Goal: Task Accomplishment & Management: Use online tool/utility

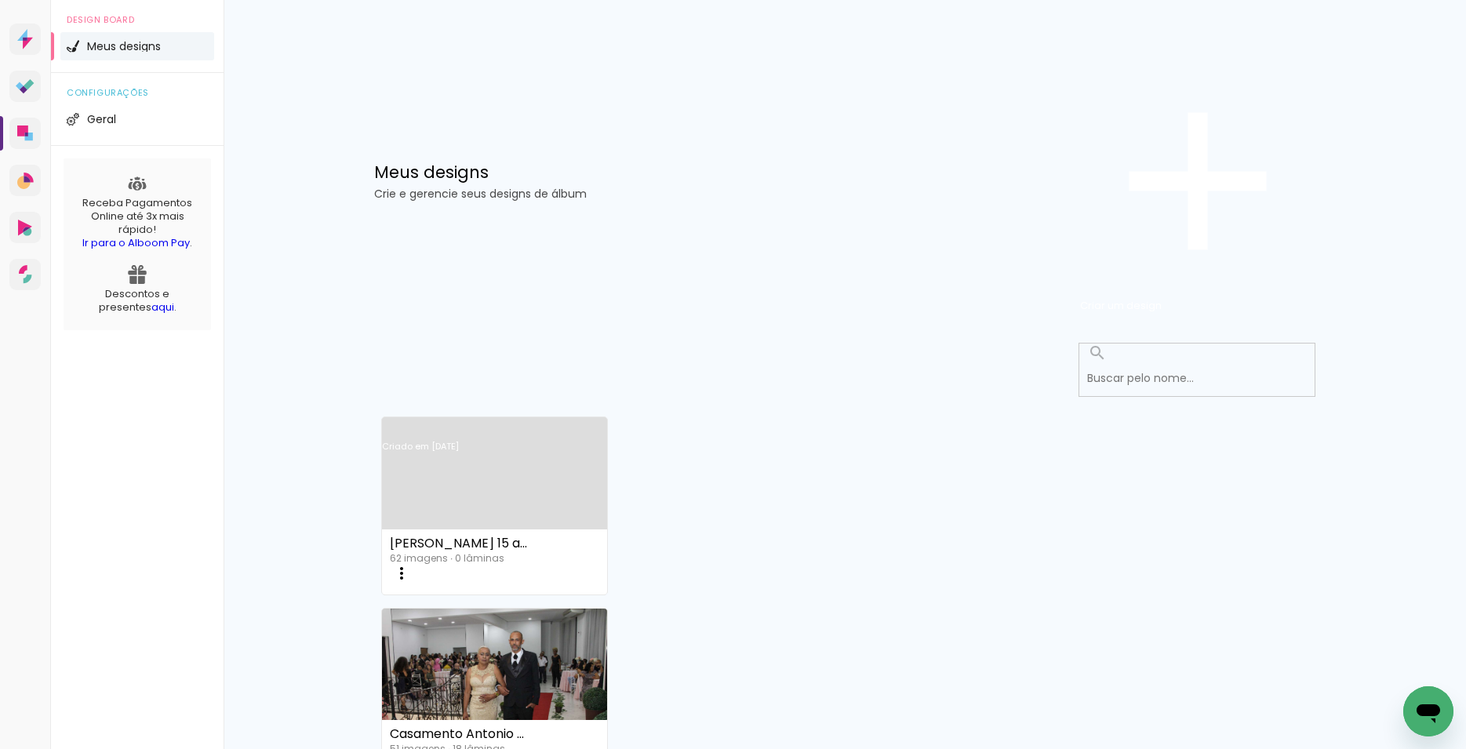
click at [480, 423] on link "Criado em [DATE]" at bounding box center [494, 467] width 225 height 89
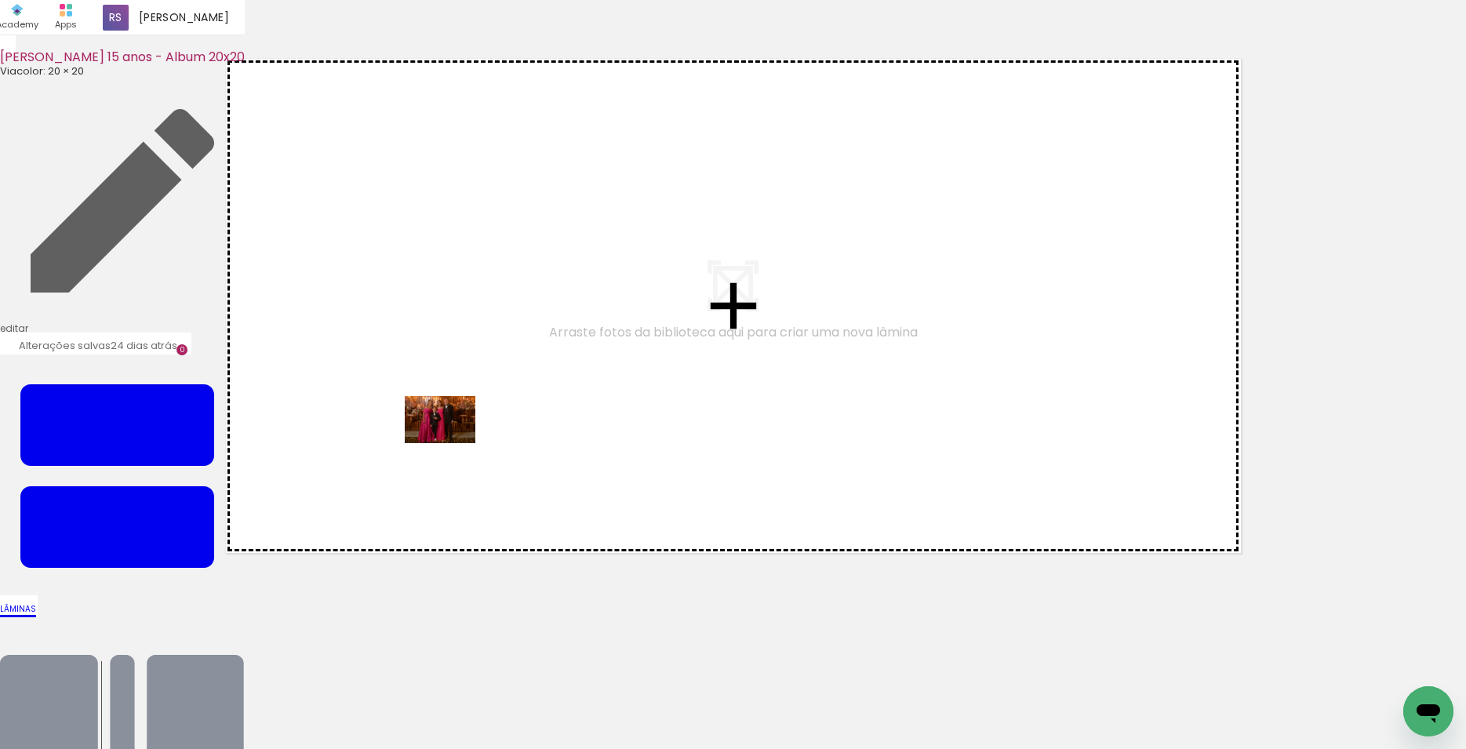
drag, startPoint x: 170, startPoint y: 707, endPoint x: 452, endPoint y: 443, distance: 386.1
click at [452, 443] on quentale-workspace at bounding box center [733, 374] width 1466 height 749
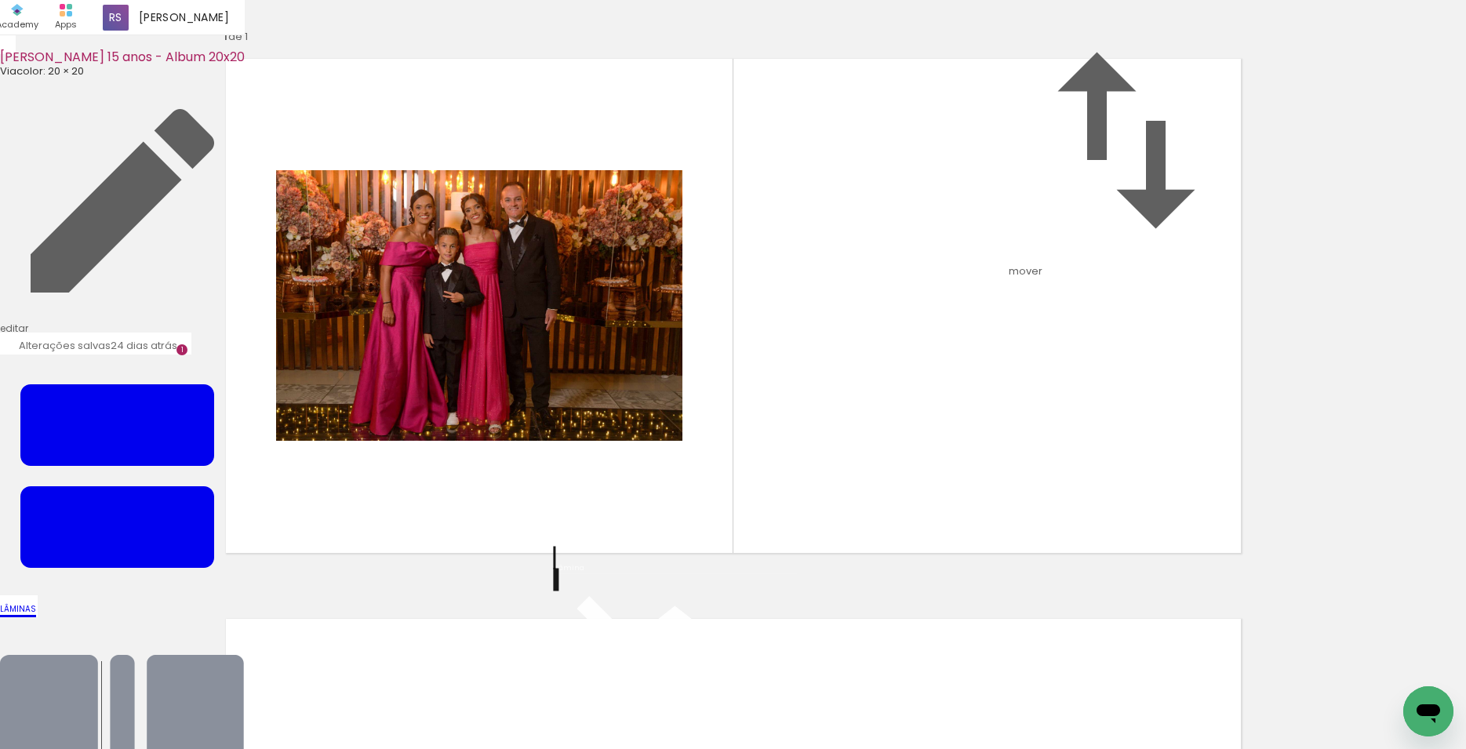
scroll to position [20, 0]
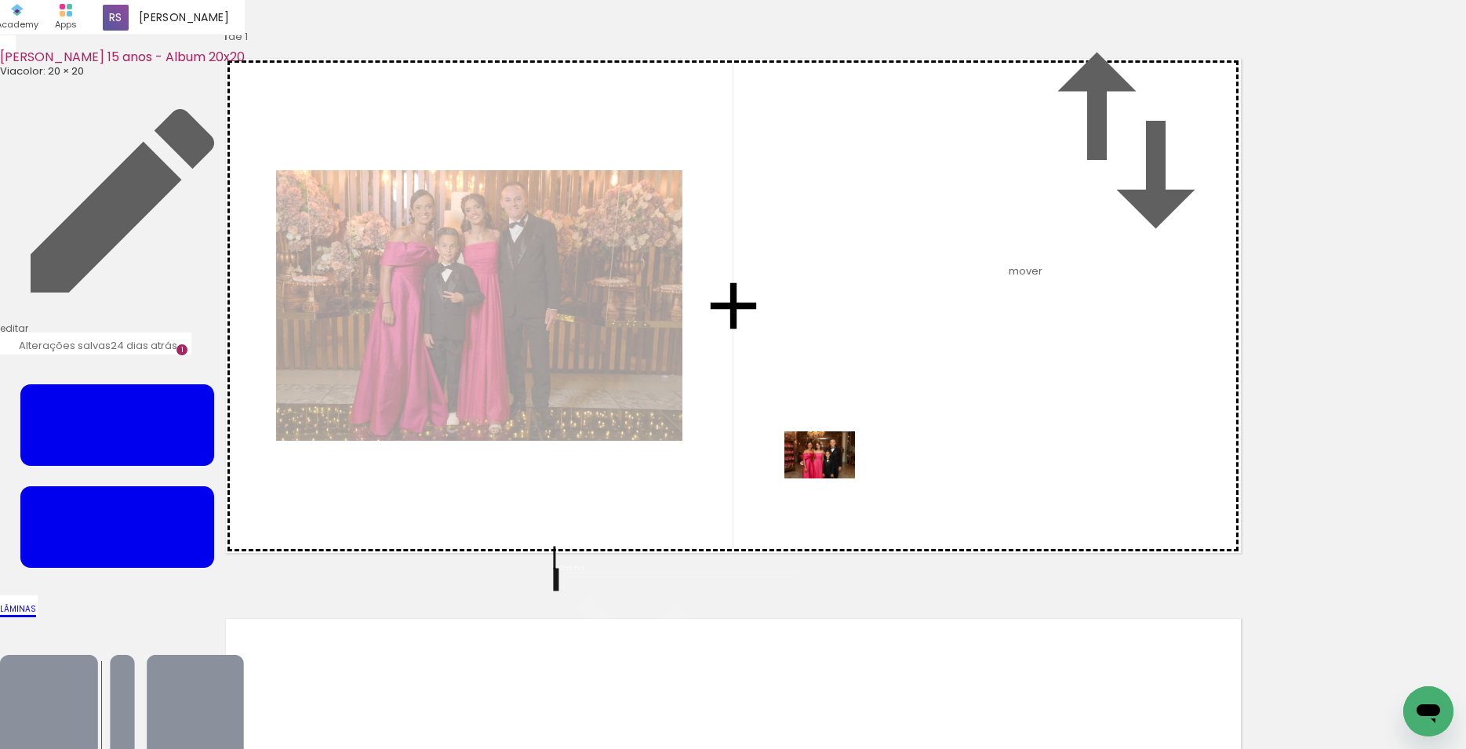
drag, startPoint x: 590, startPoint y: 710, endPoint x: 831, endPoint y: 478, distance: 335.0
click at [831, 478] on quentale-workspace at bounding box center [733, 374] width 1466 height 749
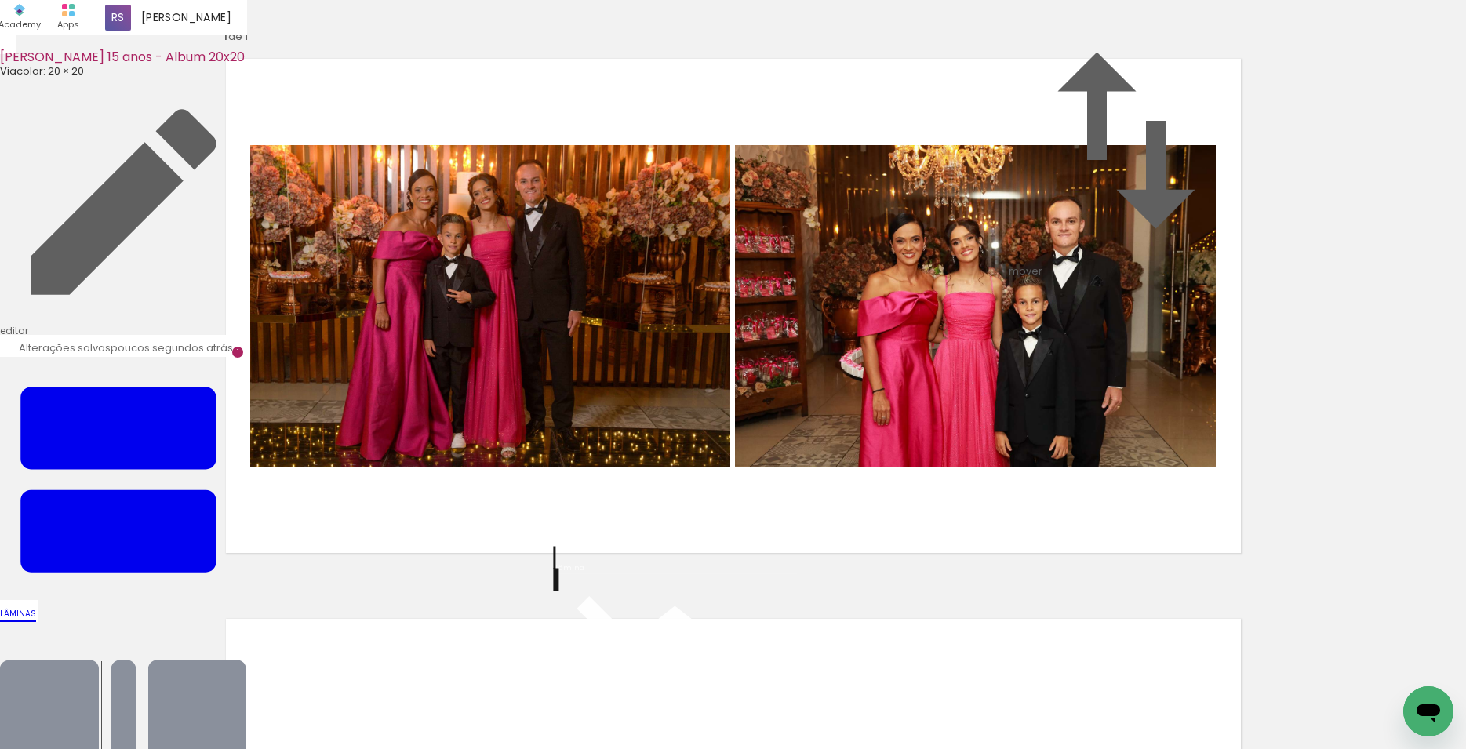
click at [678, 545] on quentale-layouter at bounding box center [733, 305] width 1041 height 521
click at [1097, 566] on quentale-layouter at bounding box center [733, 305] width 1041 height 521
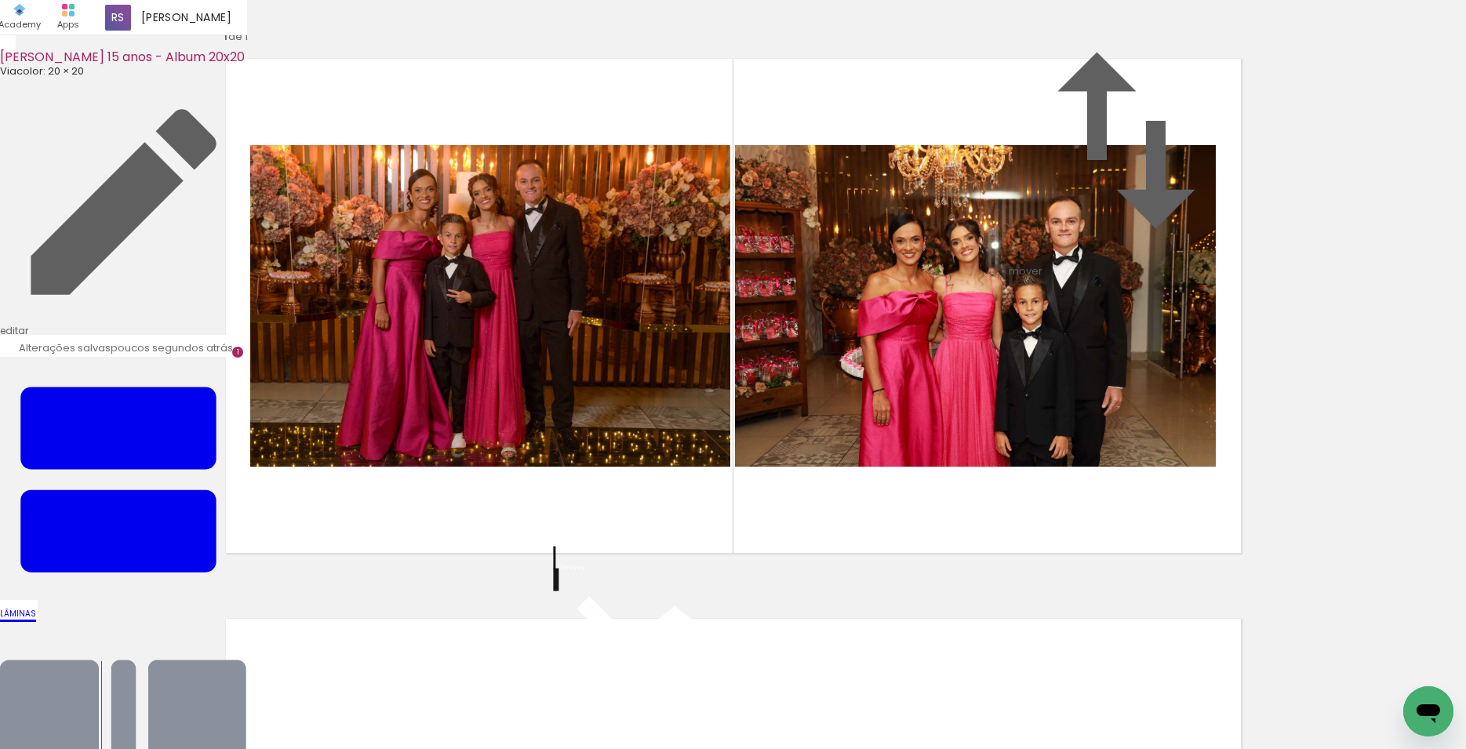
click at [974, 566] on quentale-layouter at bounding box center [733, 305] width 1041 height 521
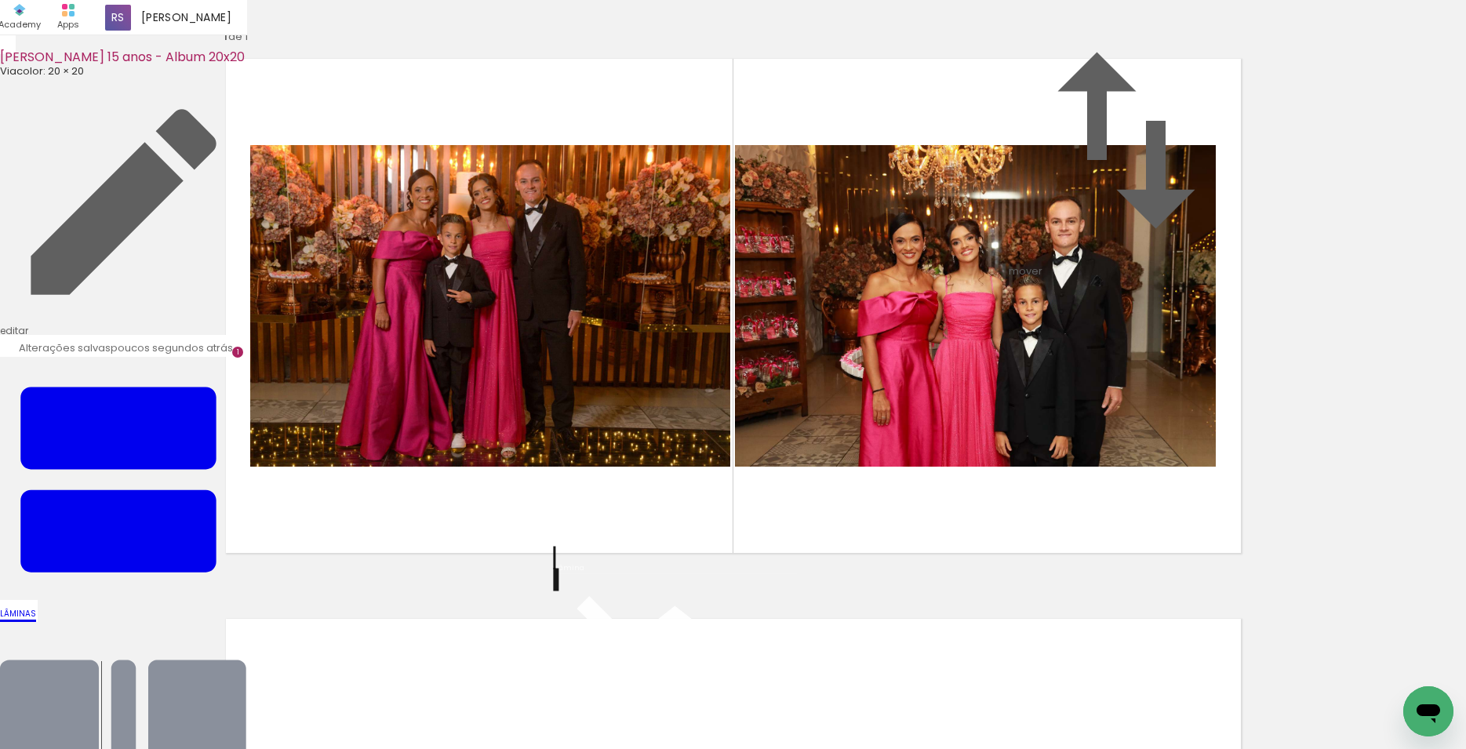
scroll to position [216, 0]
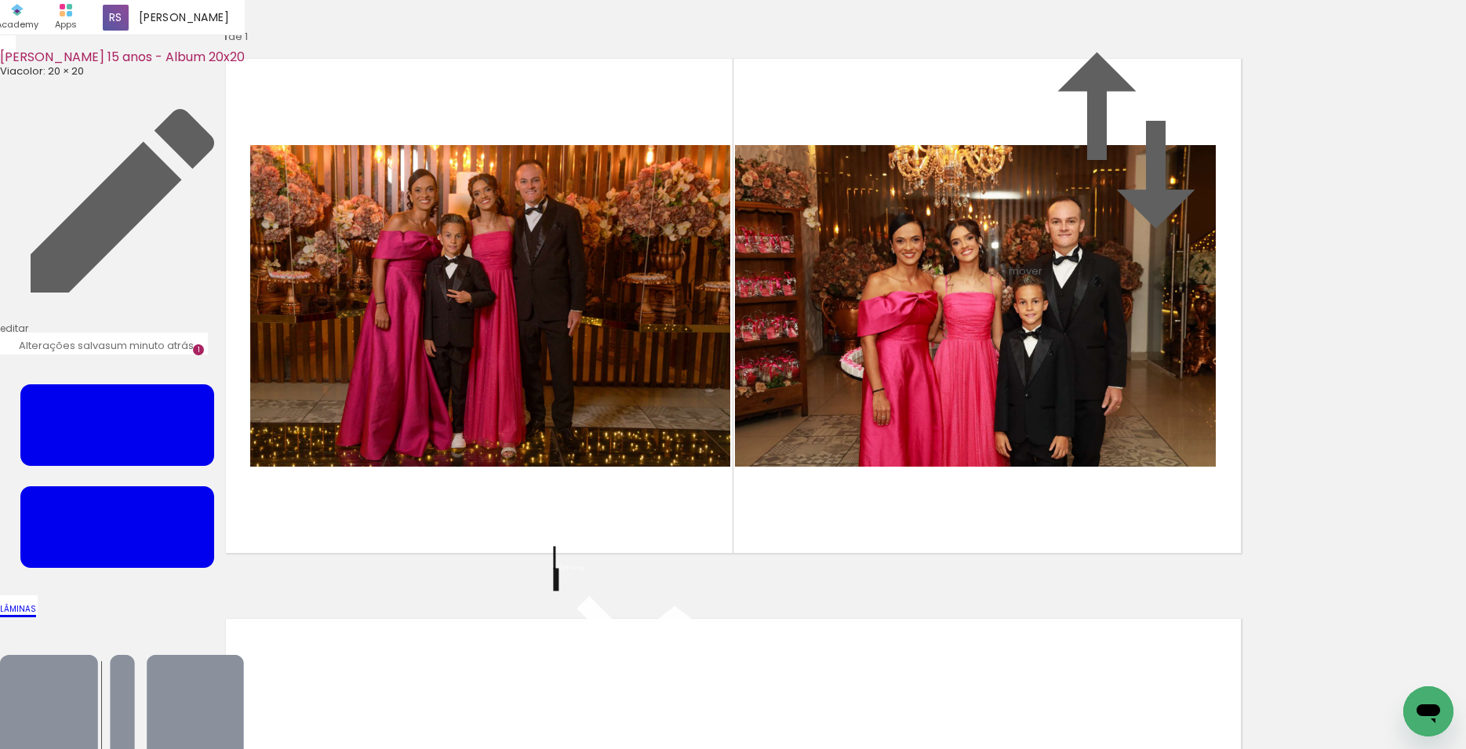
click at [682, 444] on quentale-photo at bounding box center [490, 306] width 480 height 322
click at [570, 637] on iron-icon at bounding box center [674, 704] width 235 height 235
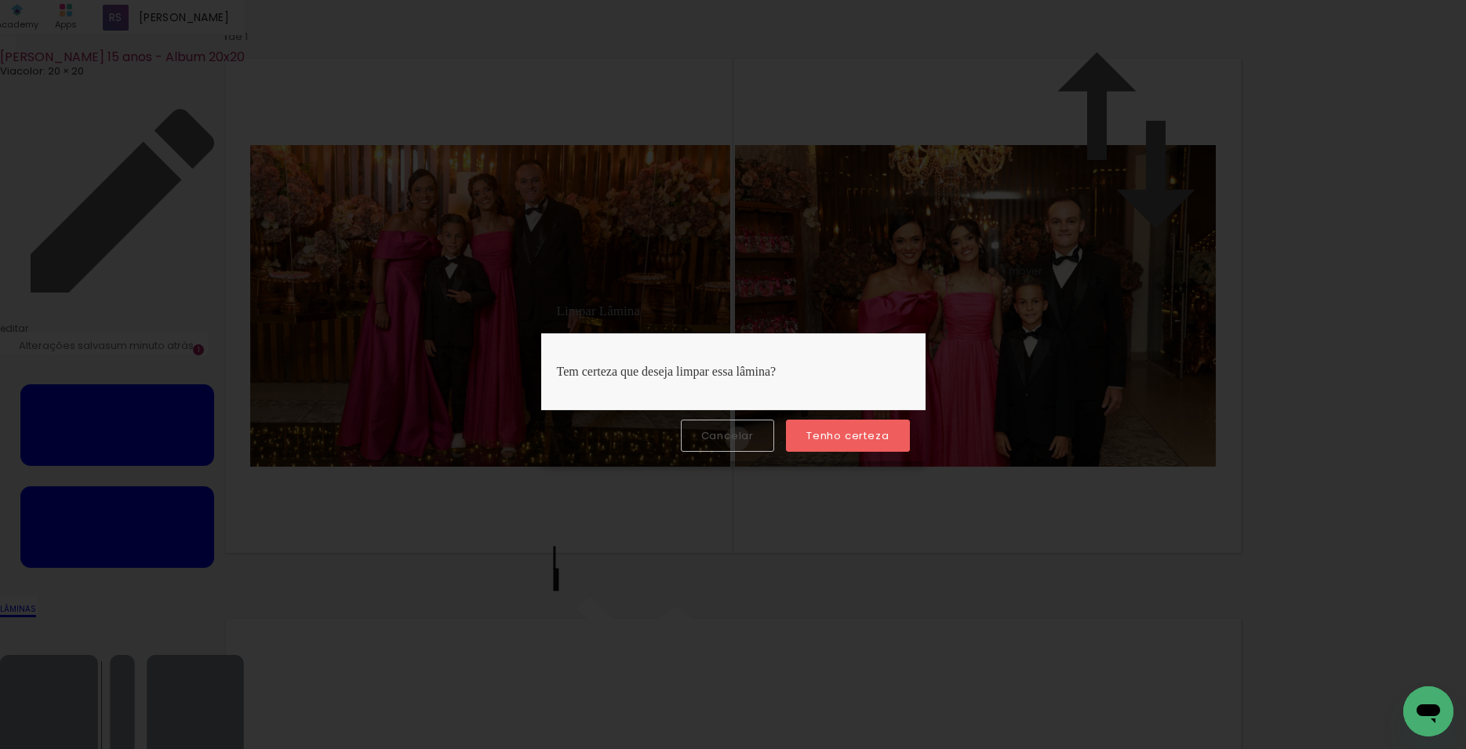
click at [0, 0] on slot "Cancelar" at bounding box center [0, 0] width 0 height 0
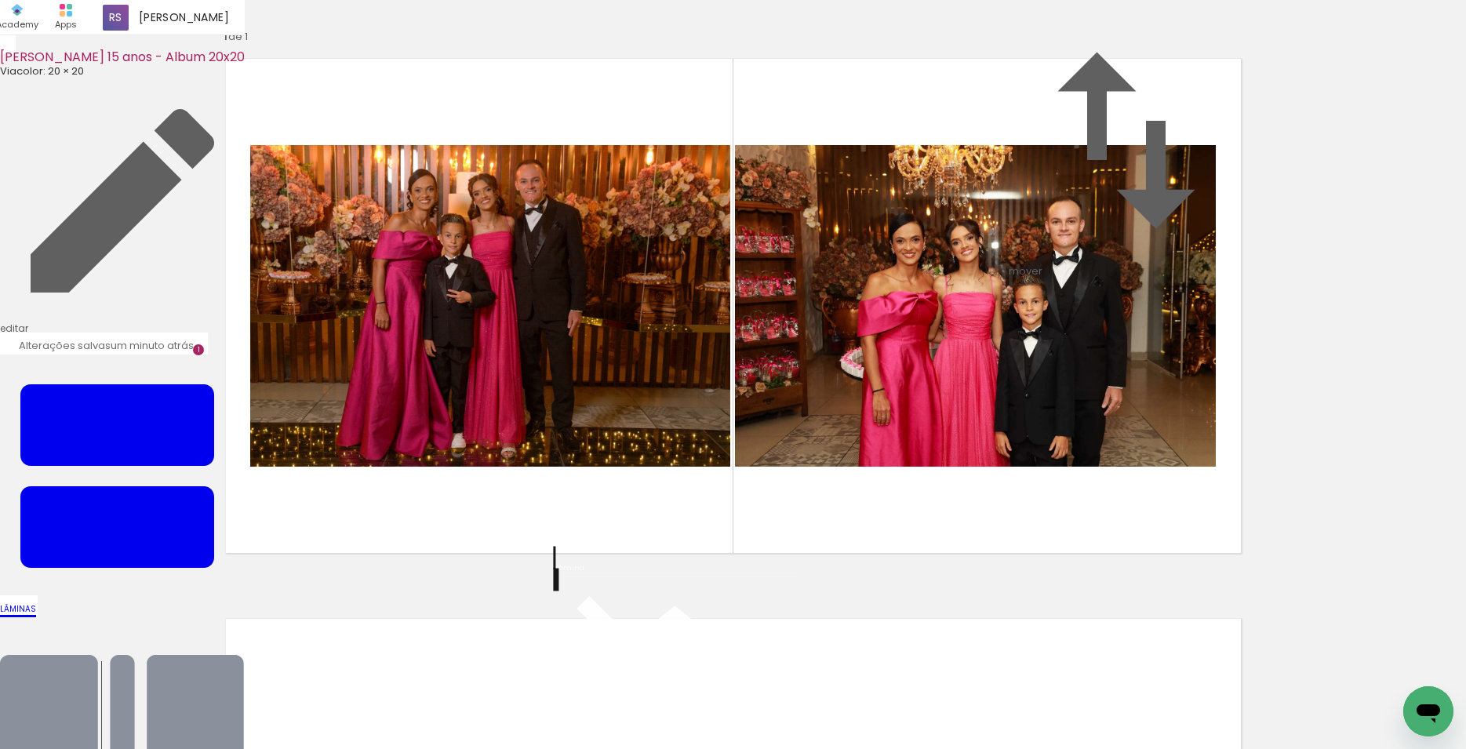
scroll to position [128, 0]
click at [610, 314] on quentale-photo at bounding box center [490, 306] width 480 height 322
click at [804, 315] on quentale-photo at bounding box center [975, 306] width 481 height 322
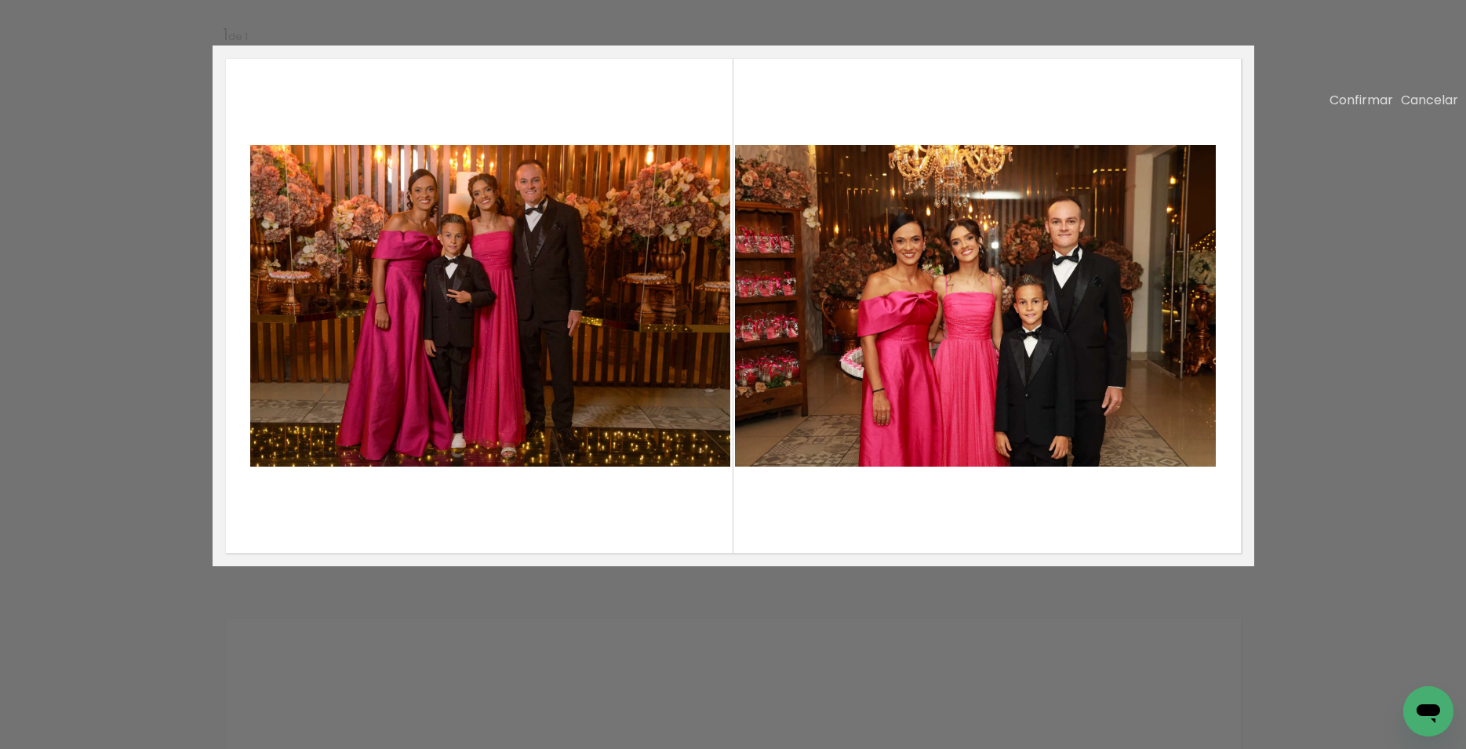
scroll to position [0, 0]
click at [0, 0] on slot "Cancelar" at bounding box center [0, 0] width 0 height 0
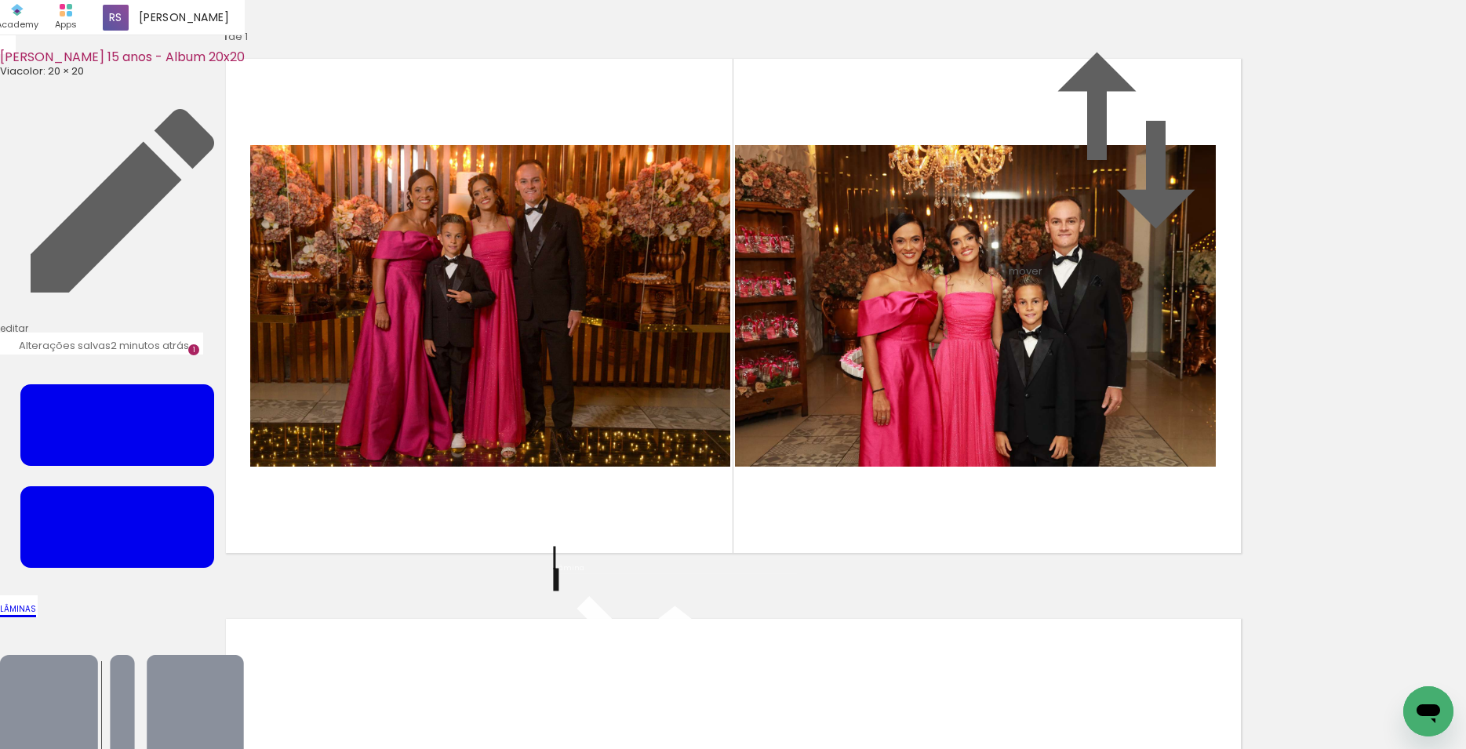
scroll to position [108, 0]
drag, startPoint x: 687, startPoint y: 585, endPoint x: 701, endPoint y: 576, distance: 16.5
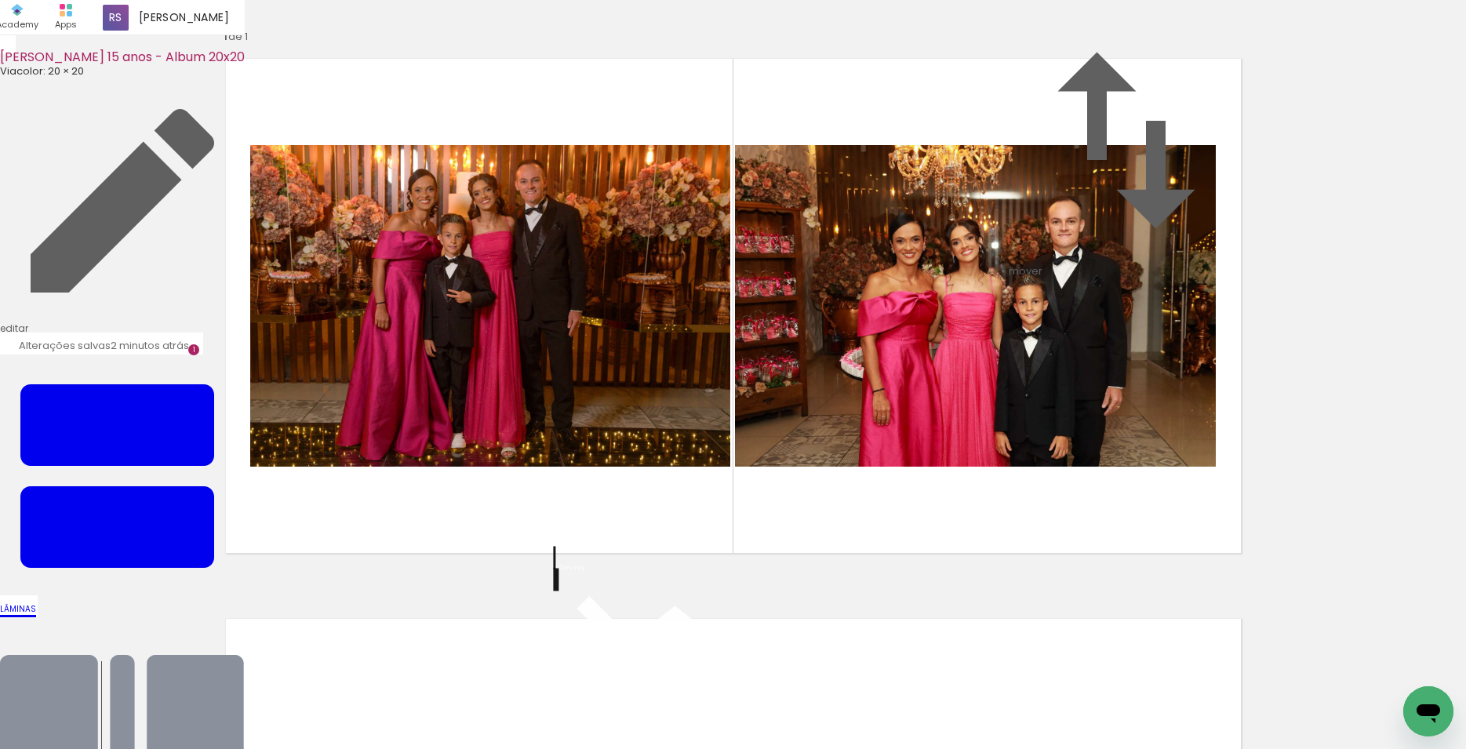
click at [690, 585] on div "Inserir lâmina 1 de 1" at bounding box center [733, 565] width 1466 height 1121
click at [1150, 144] on quentale-layouter at bounding box center [733, 305] width 1041 height 521
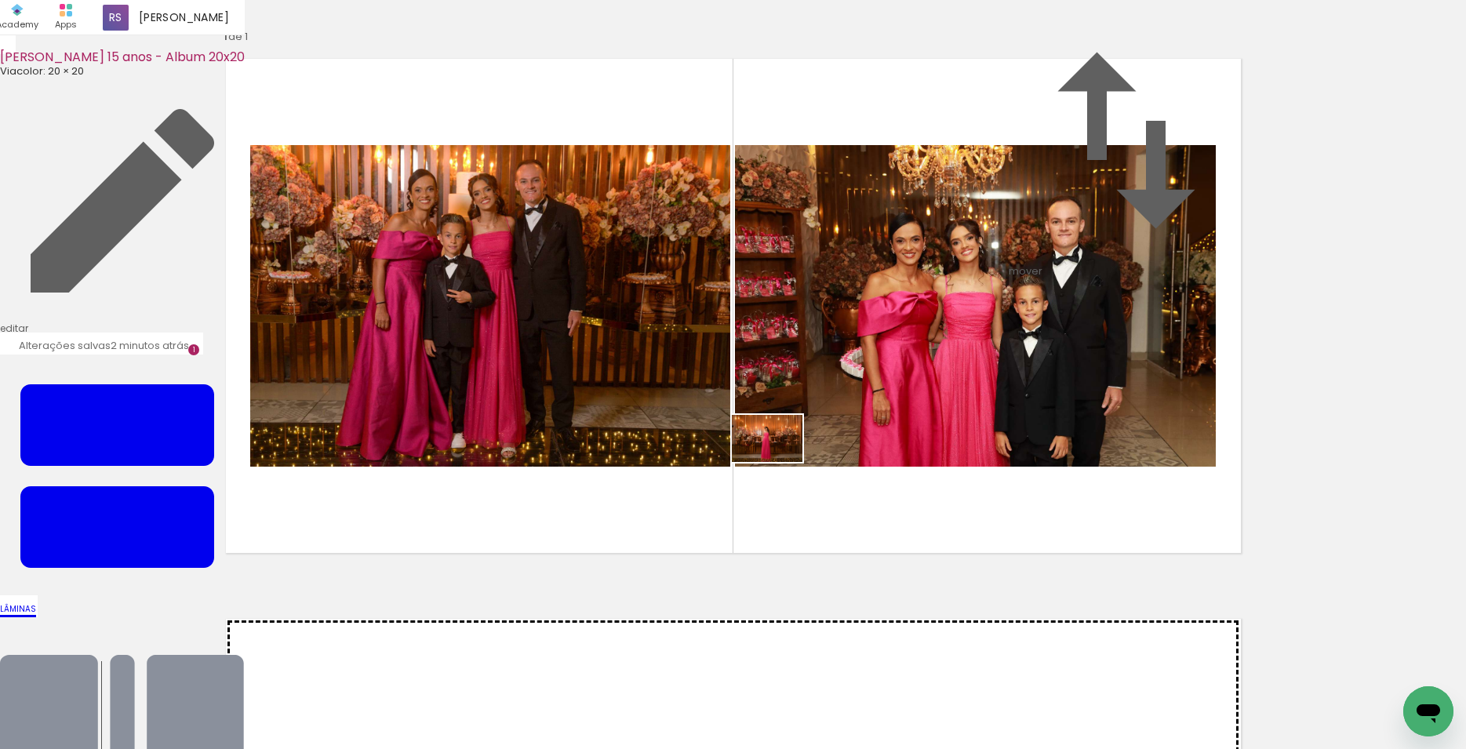
drag, startPoint x: 251, startPoint y: 700, endPoint x: 779, endPoint y: 462, distance: 579.1
click at [779, 462] on quentale-workspace at bounding box center [733, 374] width 1466 height 749
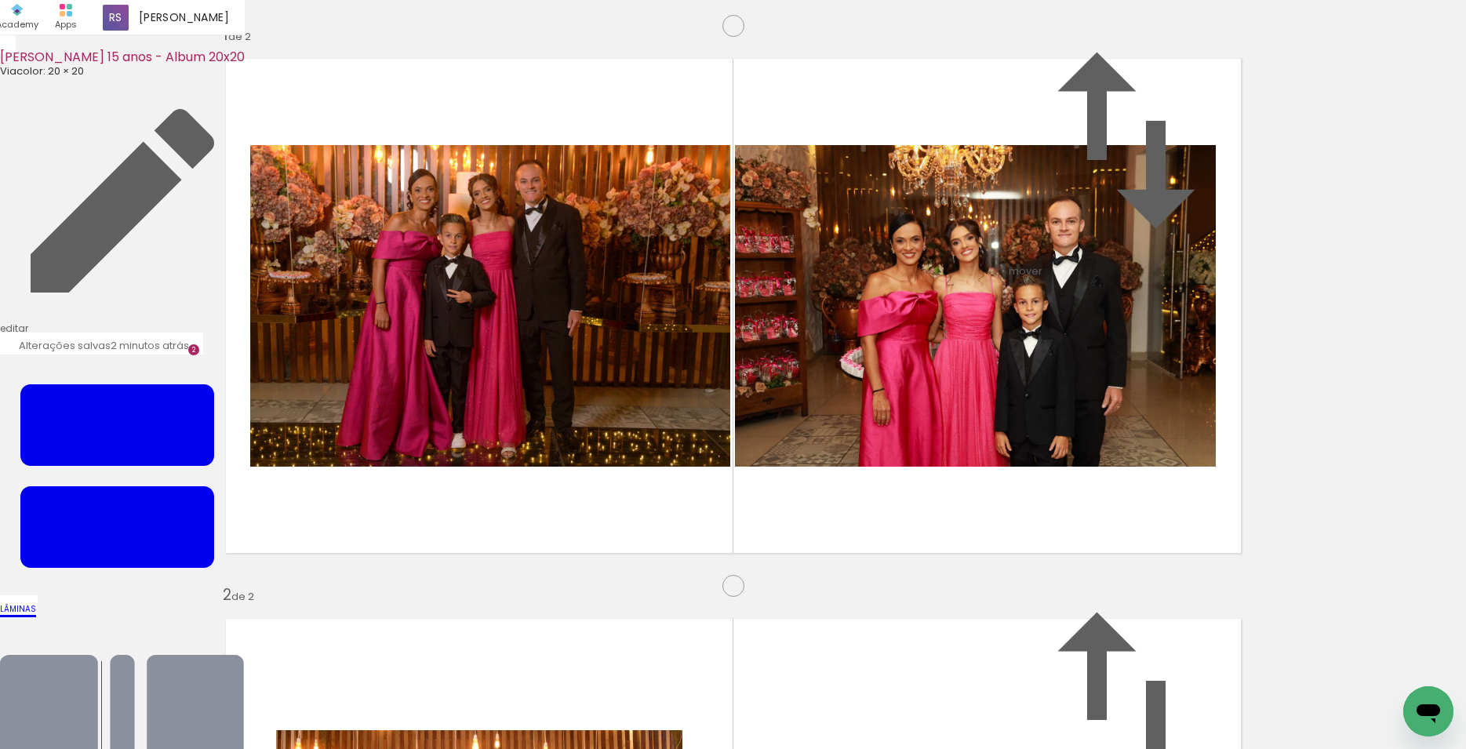
scroll to position [904, 0]
drag, startPoint x: 611, startPoint y: 401, endPoint x: 735, endPoint y: 402, distance: 123.9
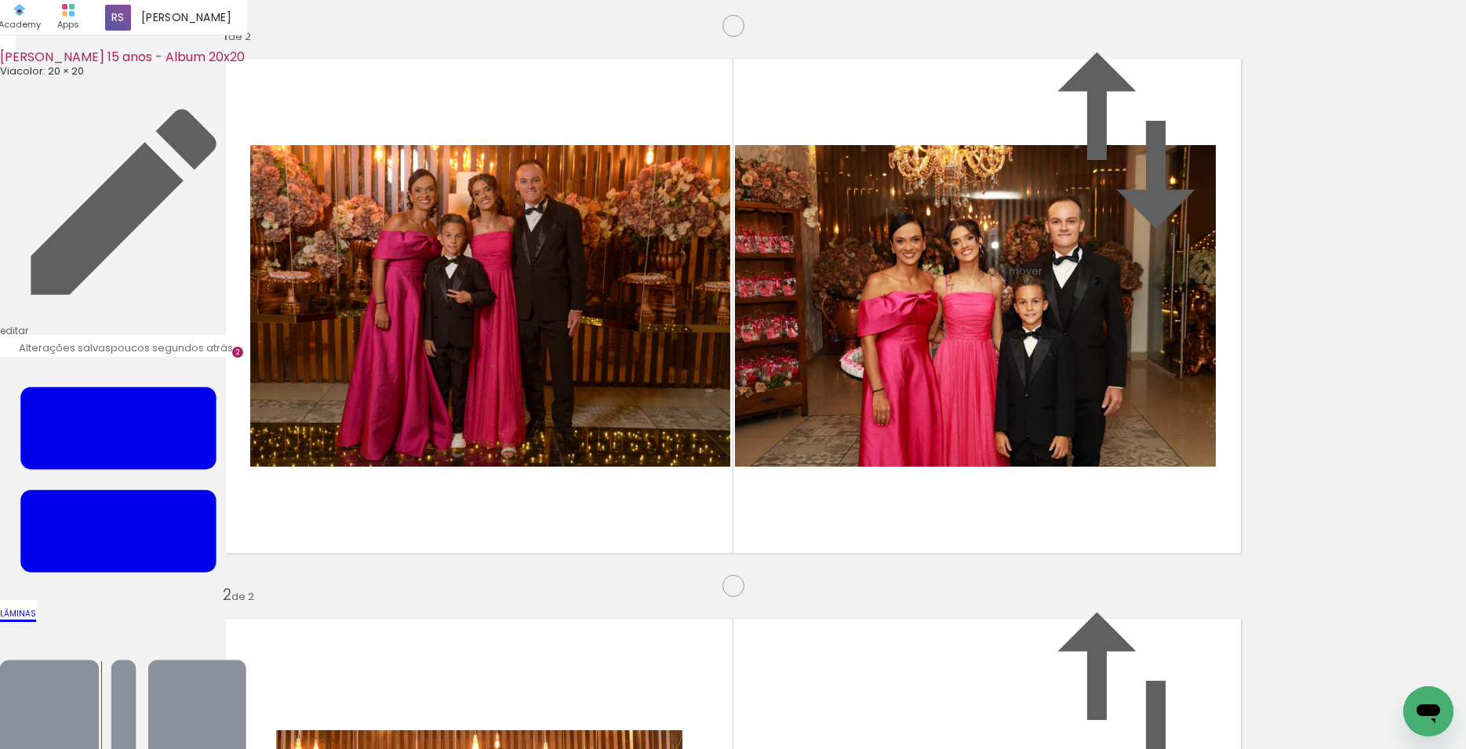
scroll to position [649, 0]
click at [131, 13] on span at bounding box center [118, 18] width 26 height 26
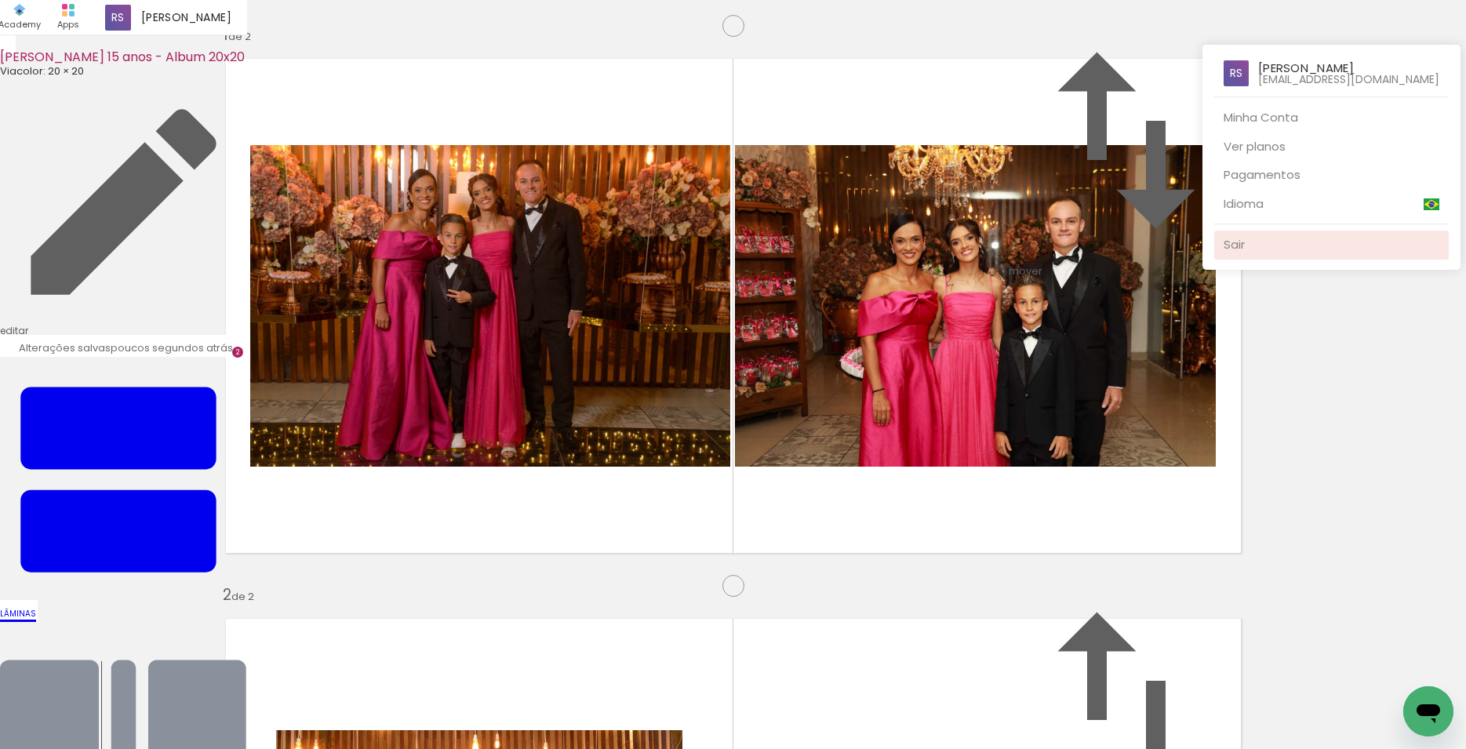
click at [1251, 245] on link "Sair" at bounding box center [1331, 245] width 234 height 29
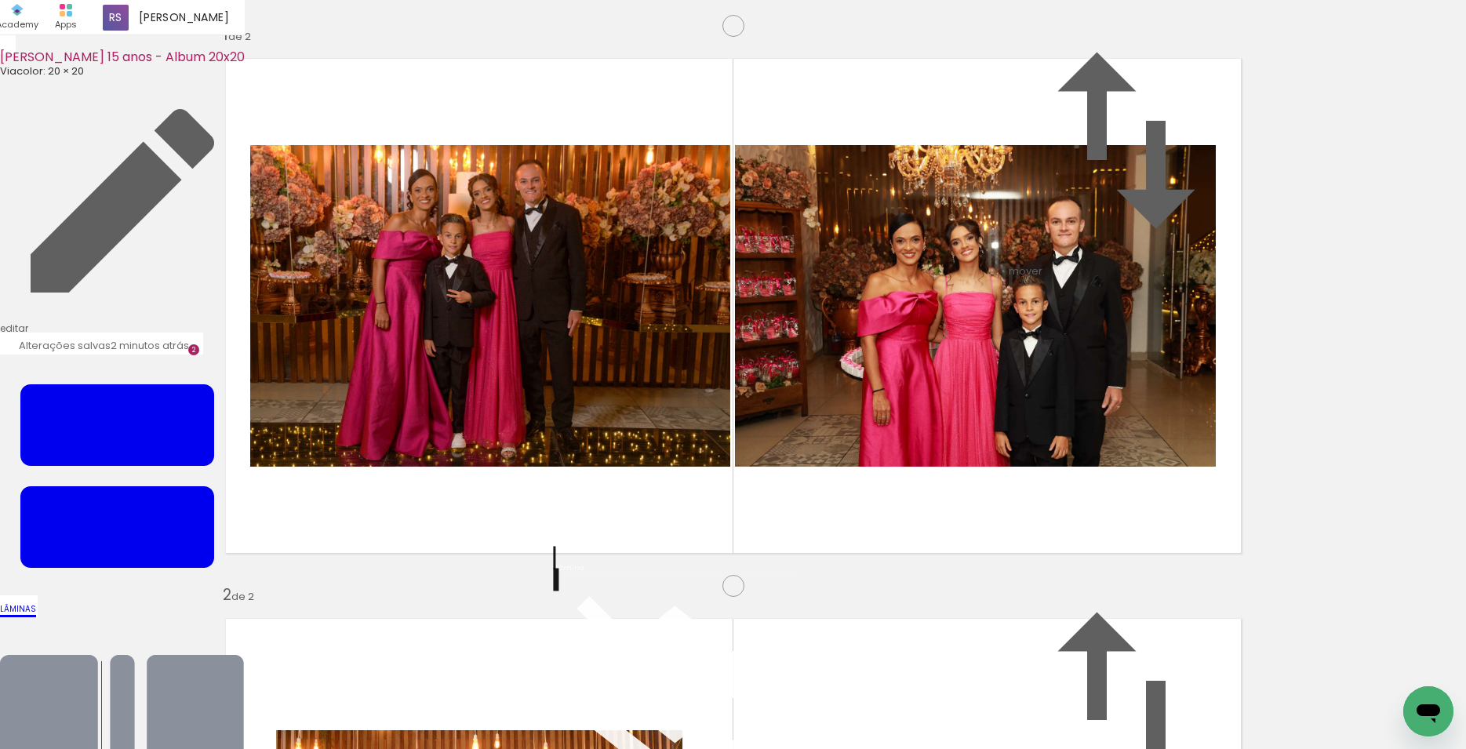
scroll to position [108, 0]
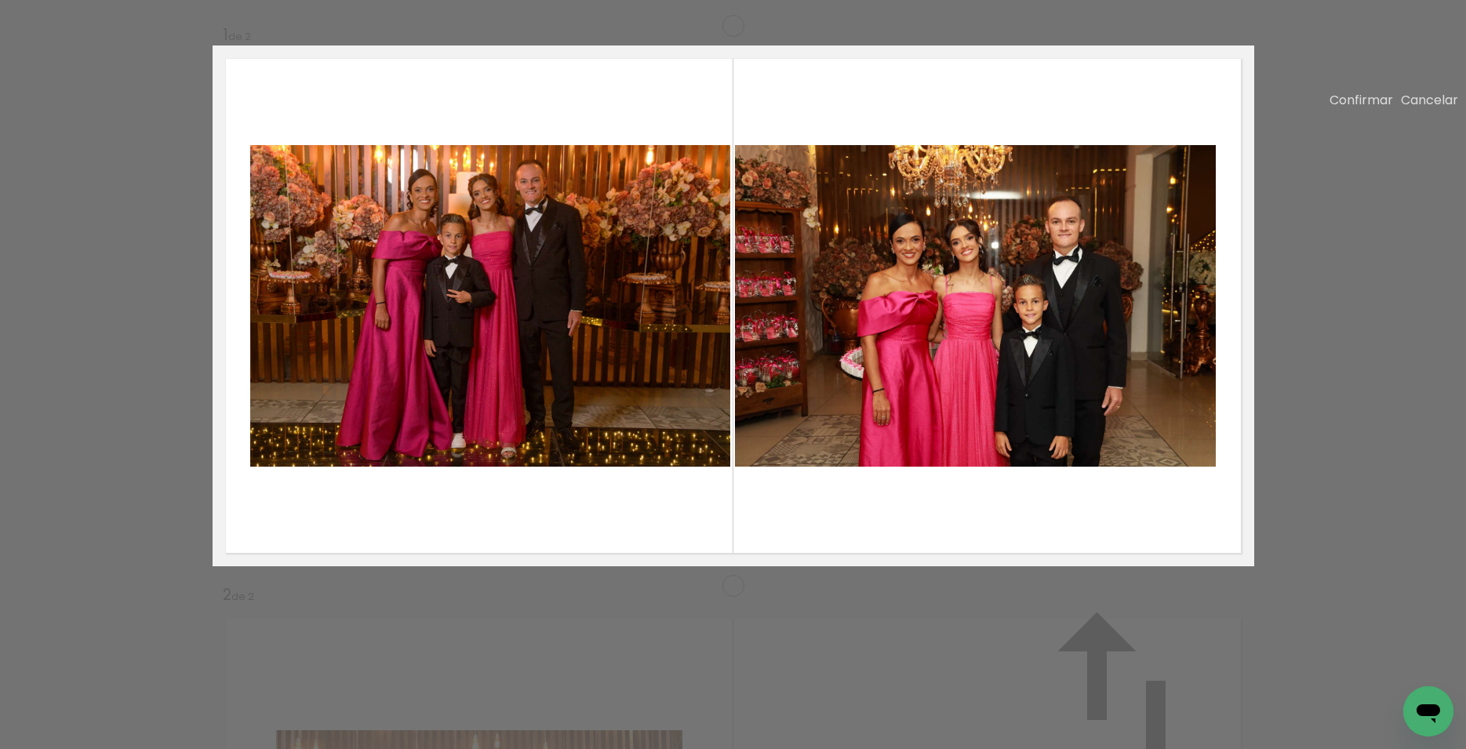
scroll to position [108, 0]
click at [0, 0] on slot "Cancelar" at bounding box center [0, 0] width 0 height 0
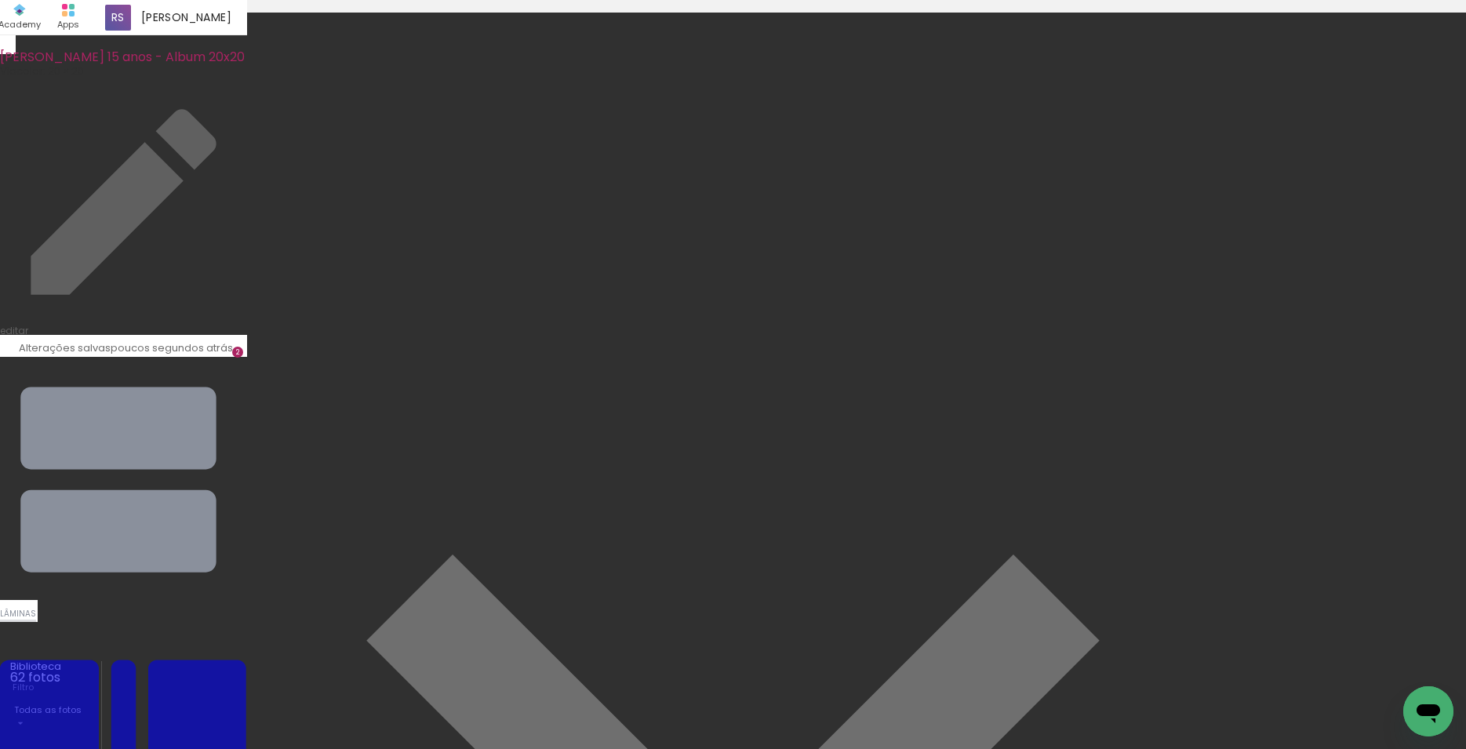
click at [247, 622] on iron-icon at bounding box center [123, 745] width 247 height 247
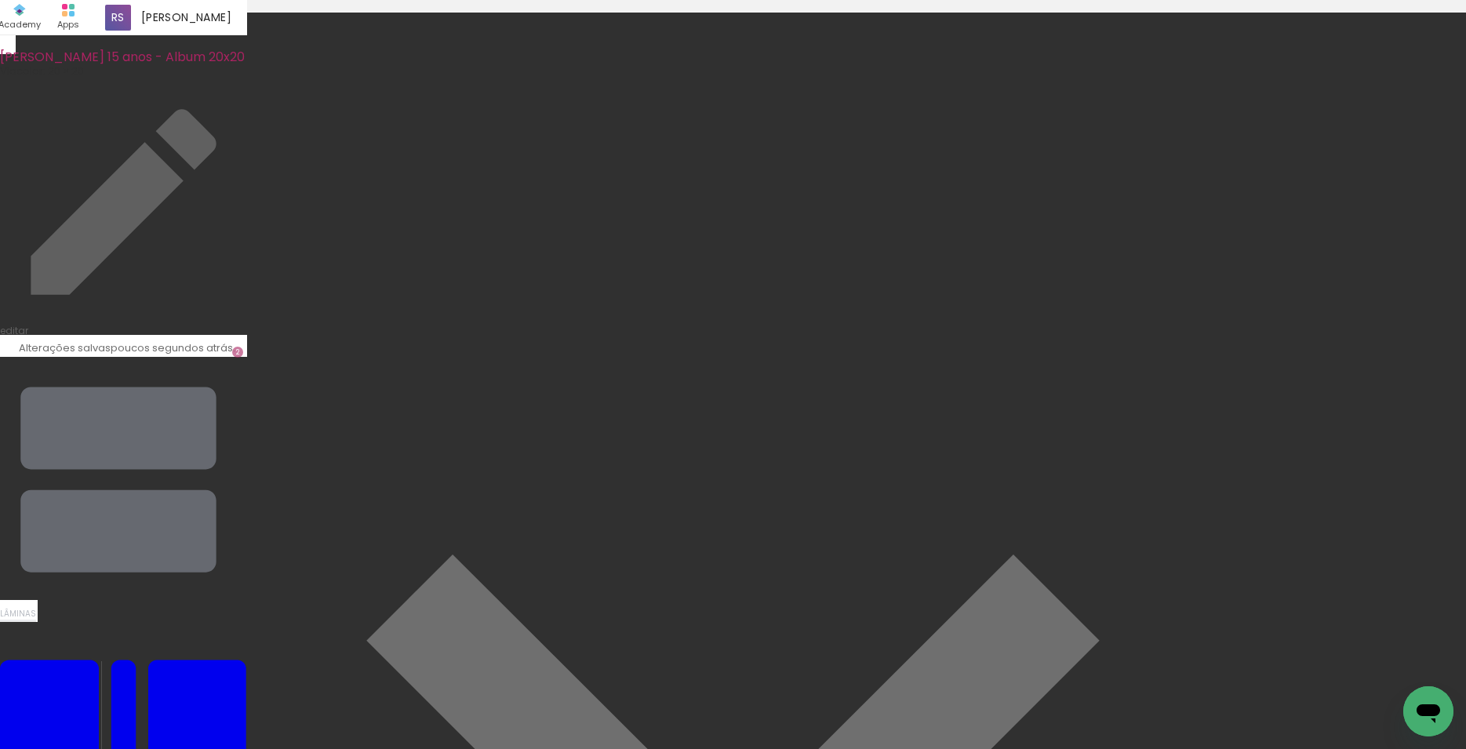
click at [247, 356] on paper-button "Lâminas 2" at bounding box center [123, 489] width 247 height 266
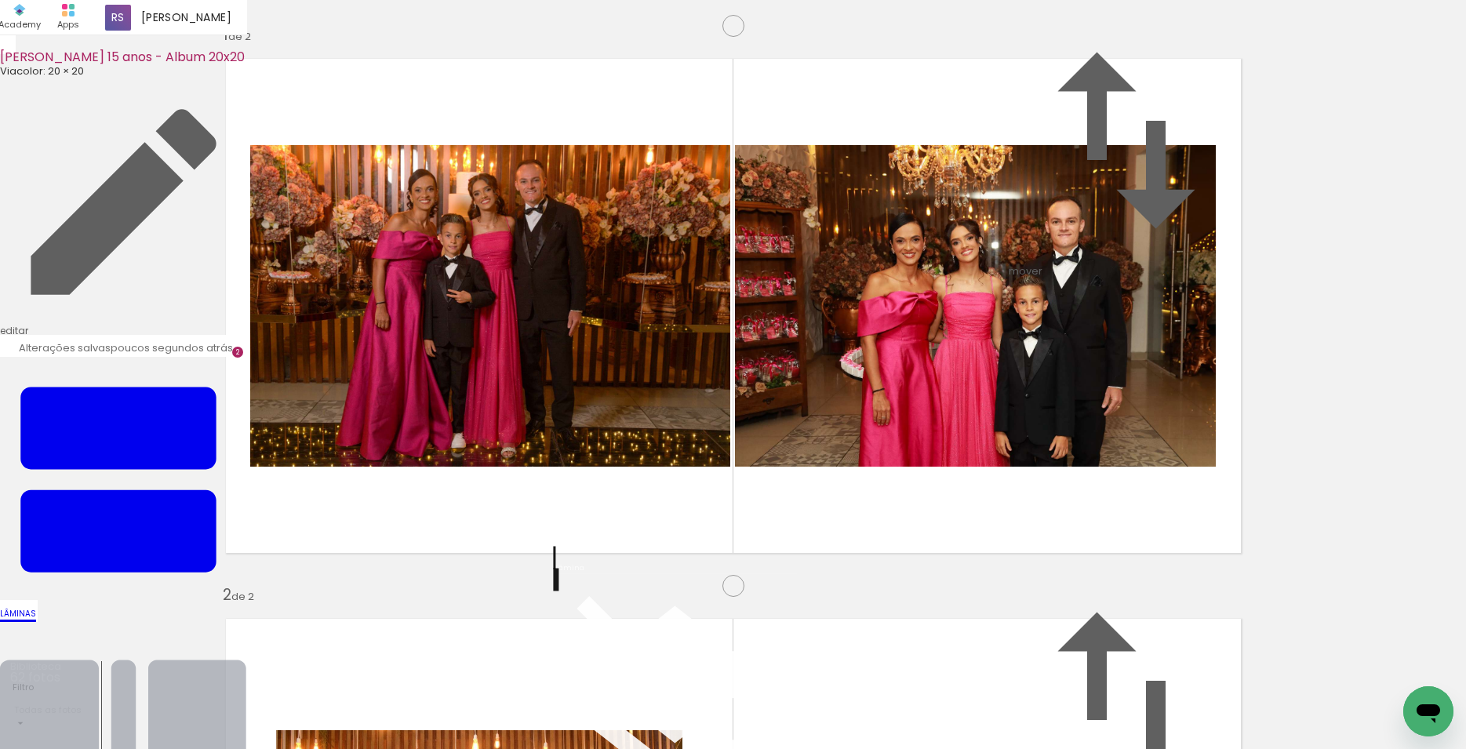
click at [247, 622] on iron-icon at bounding box center [123, 745] width 247 height 247
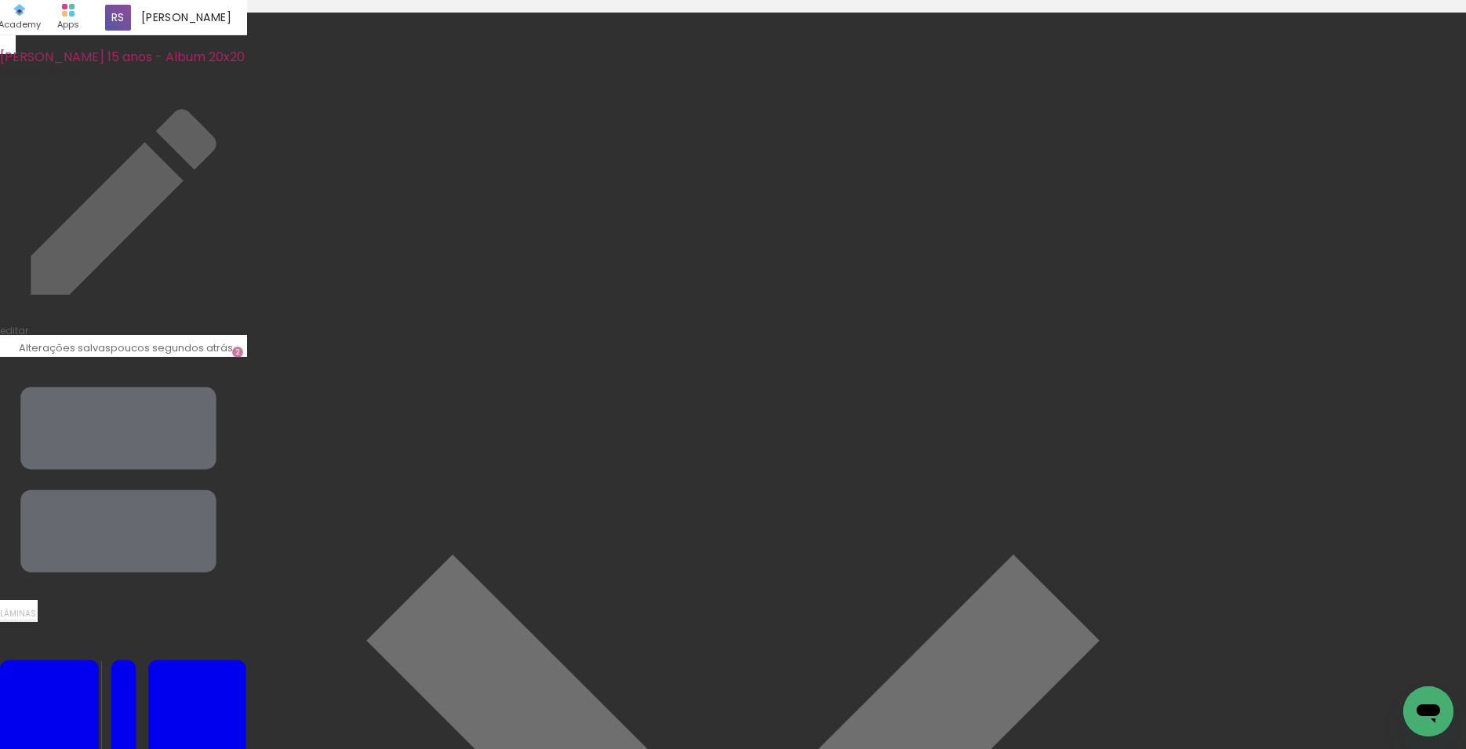
click at [247, 356] on paper-button "Lâminas 2" at bounding box center [123, 489] width 247 height 266
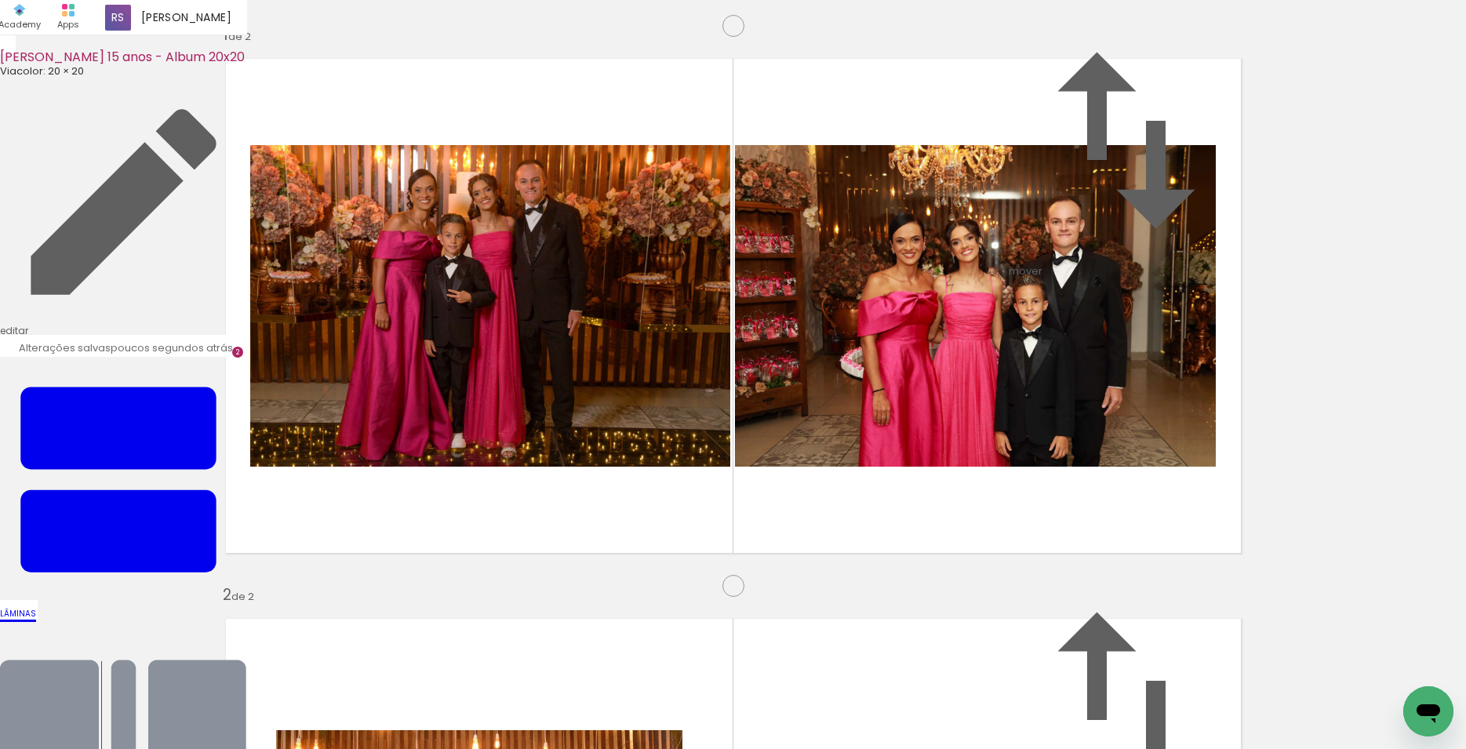
scroll to position [520, 0]
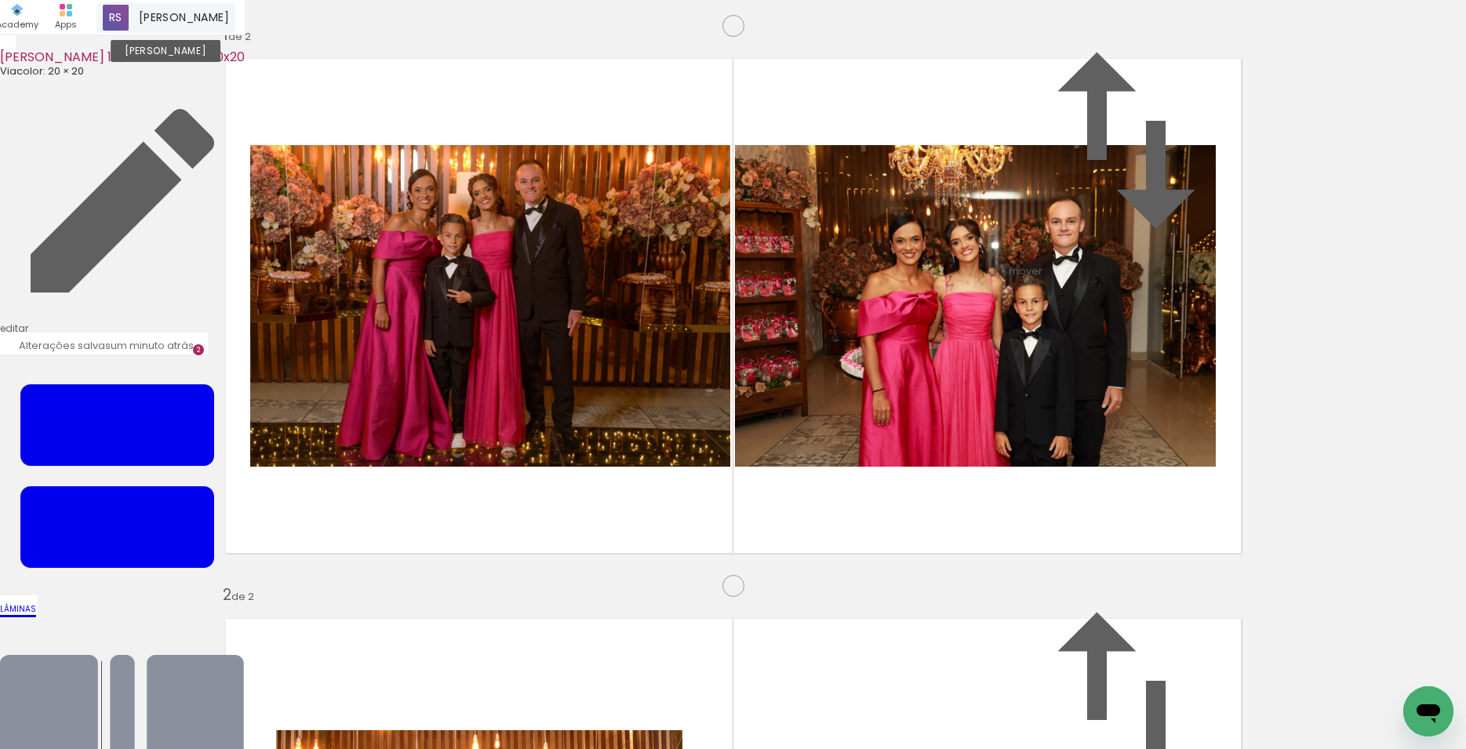
click at [129, 14] on span at bounding box center [116, 18] width 26 height 26
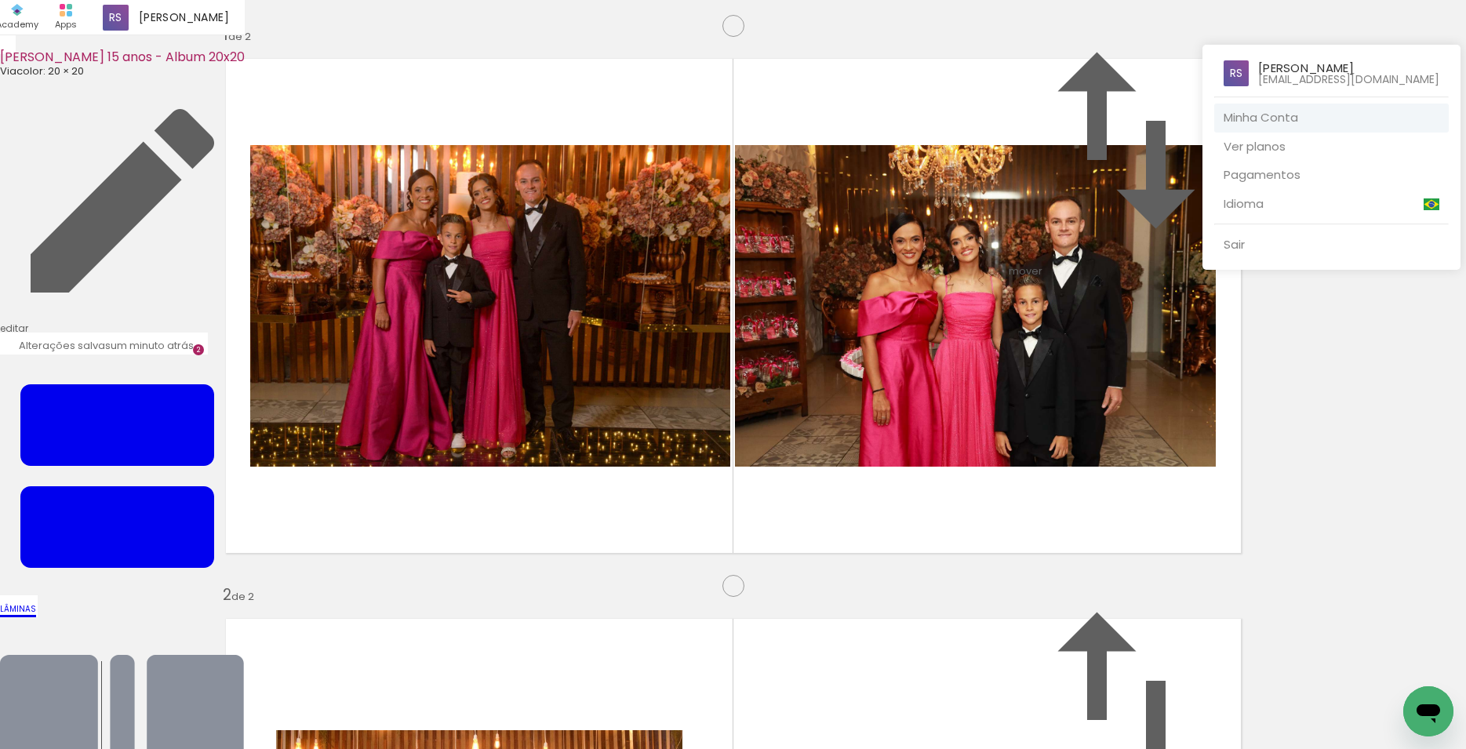
click at [1287, 118] on link "Minha Conta" at bounding box center [1331, 118] width 234 height 29
click at [1400, 348] on div at bounding box center [733, 374] width 1466 height 749
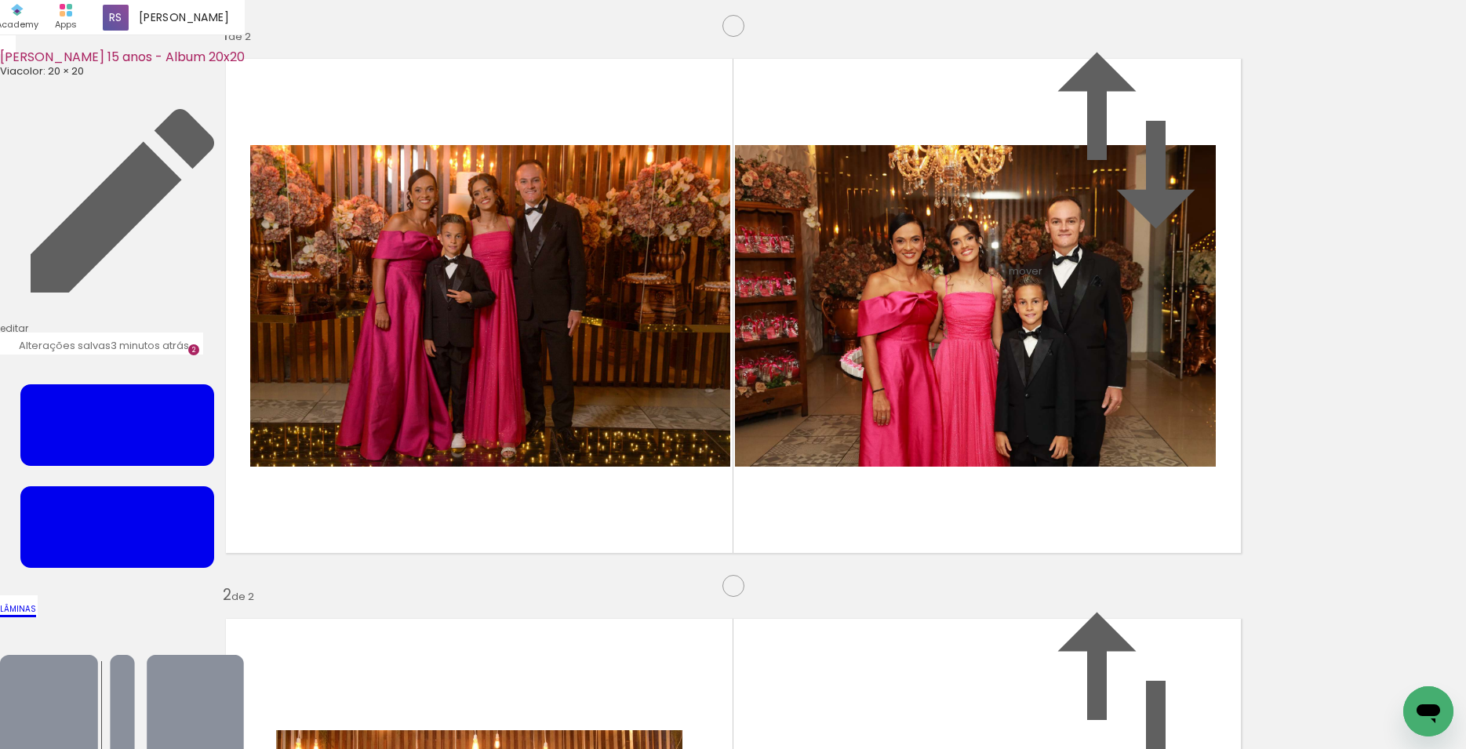
scroll to position [796, 0]
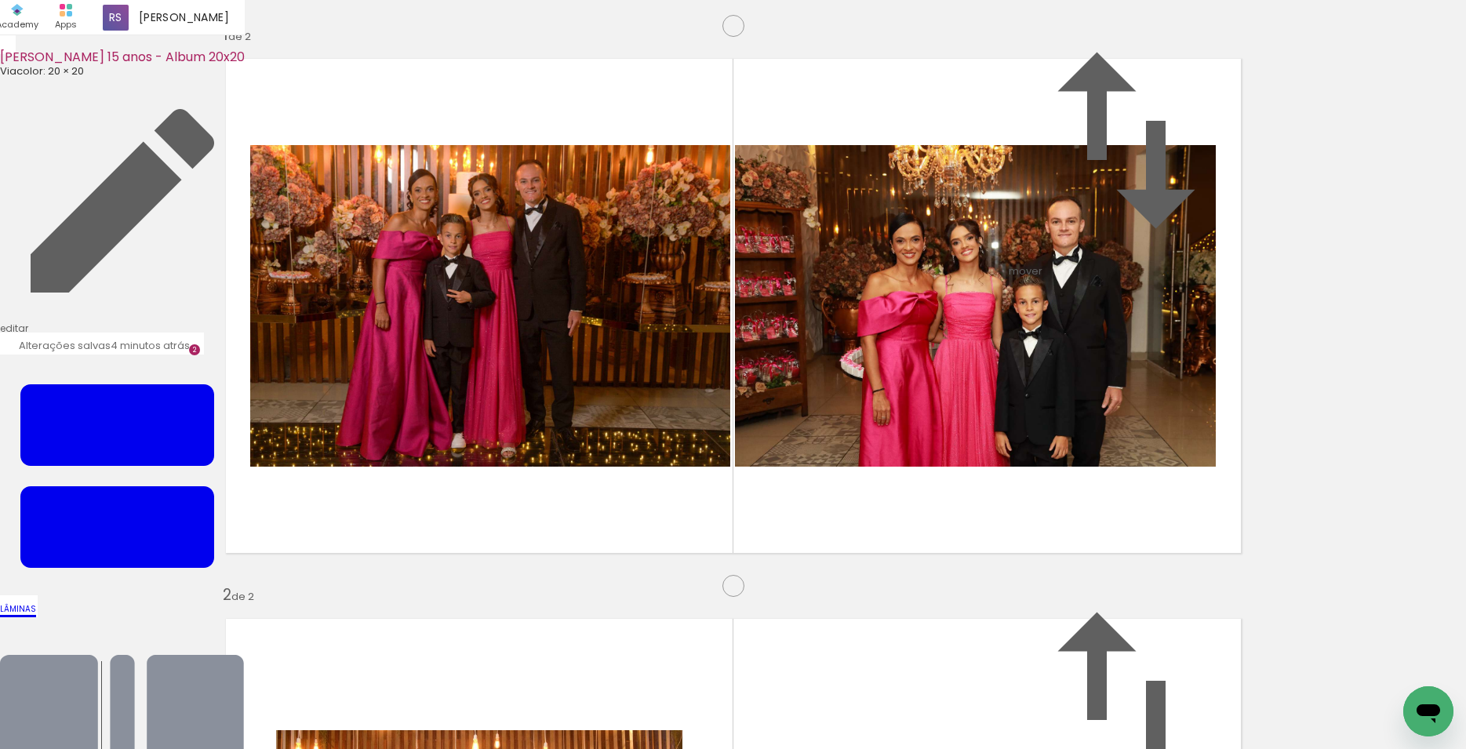
click at [229, 20] on span "[PERSON_NAME]" at bounding box center [184, 17] width 90 height 16
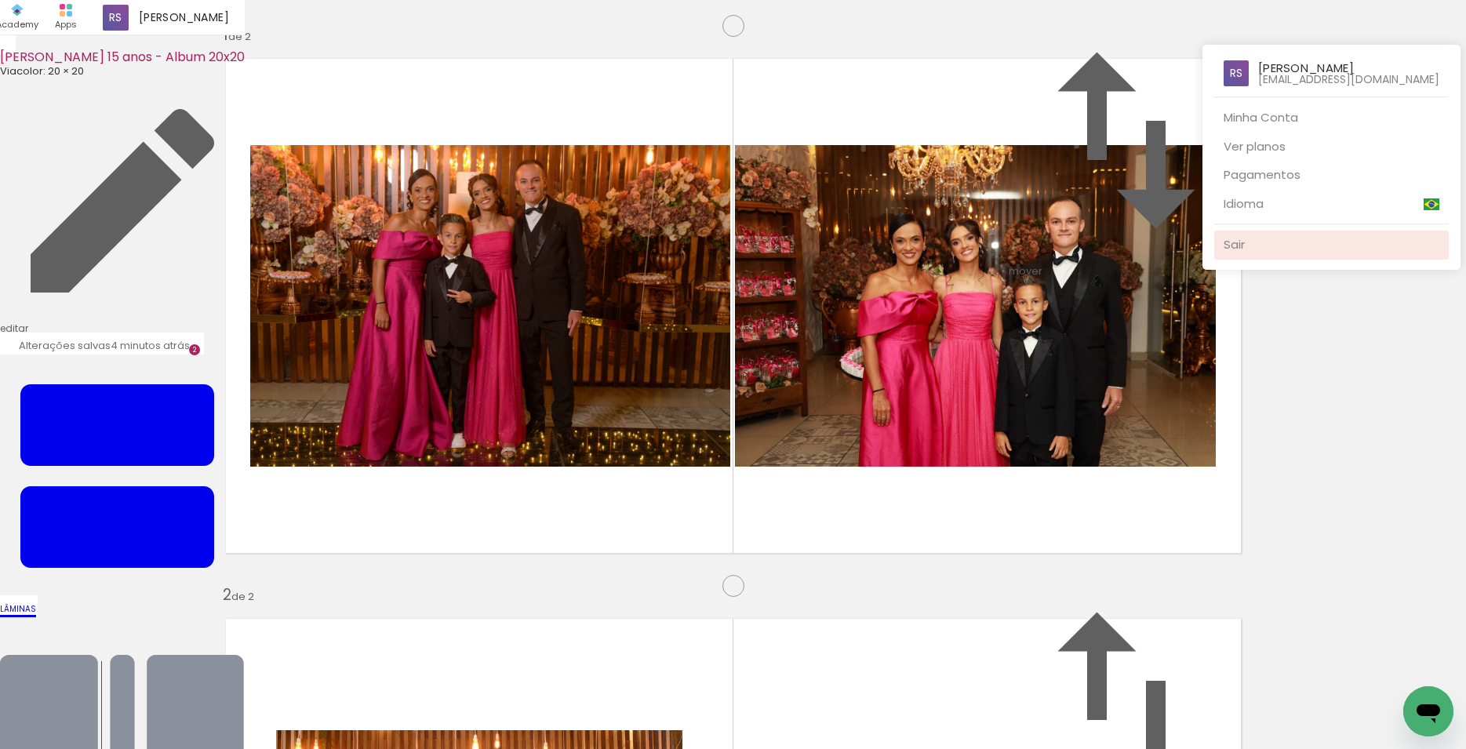
click at [1257, 250] on link "Sair" at bounding box center [1331, 245] width 234 height 29
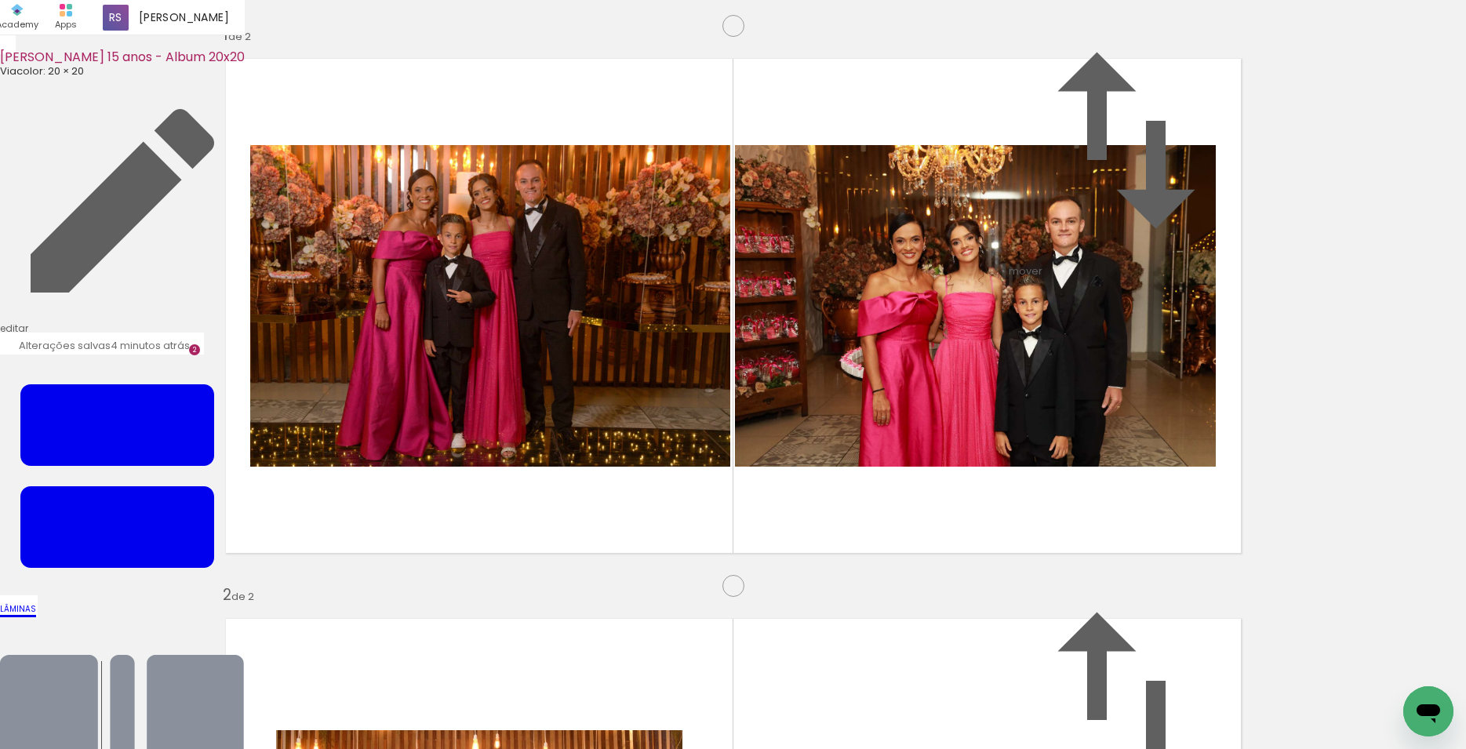
scroll to position [108, 0]
click at [235, 17] on div "Rogerio Souza Conta Alboom" at bounding box center [165, 17] width 139 height 31
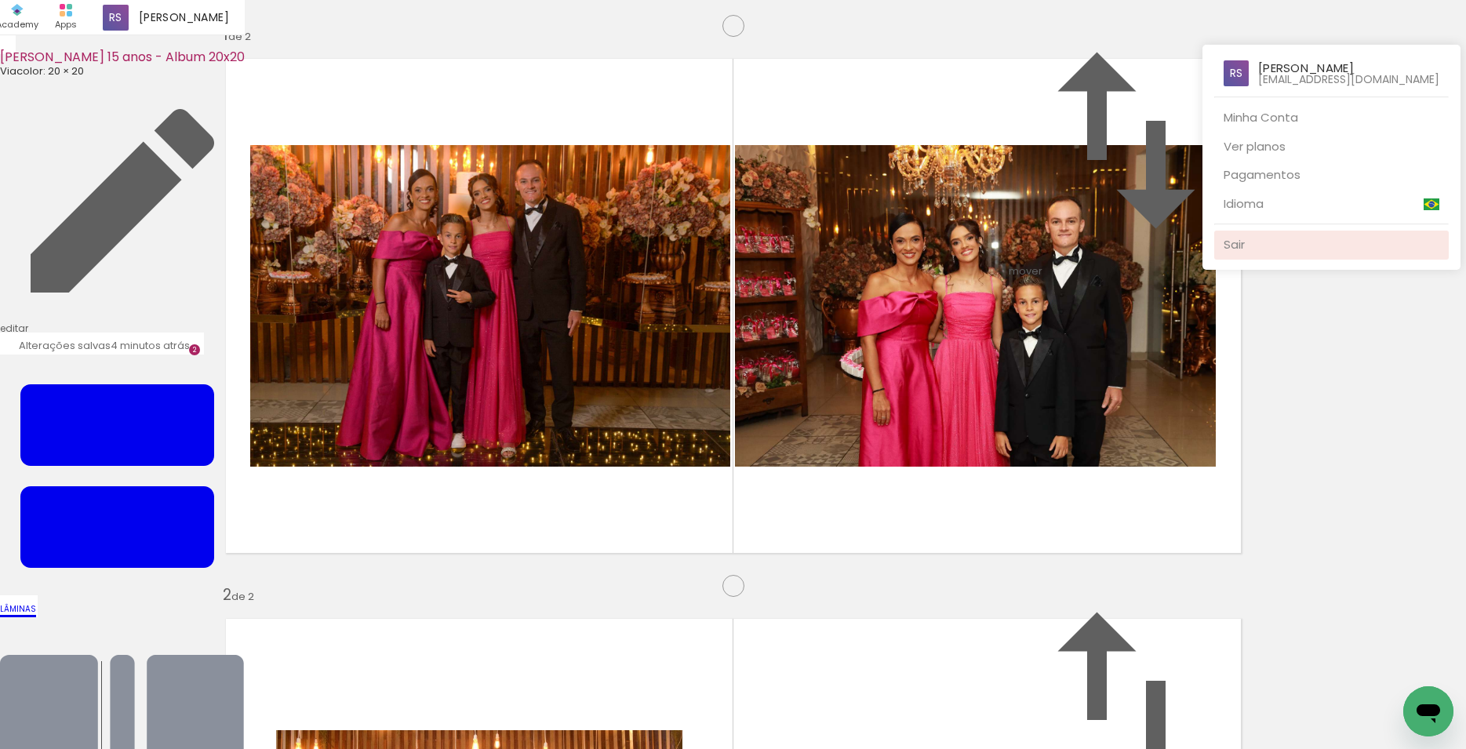
click at [1255, 242] on link "Sair" at bounding box center [1331, 245] width 234 height 29
